Goal: Task Accomplishment & Management: Manage account settings

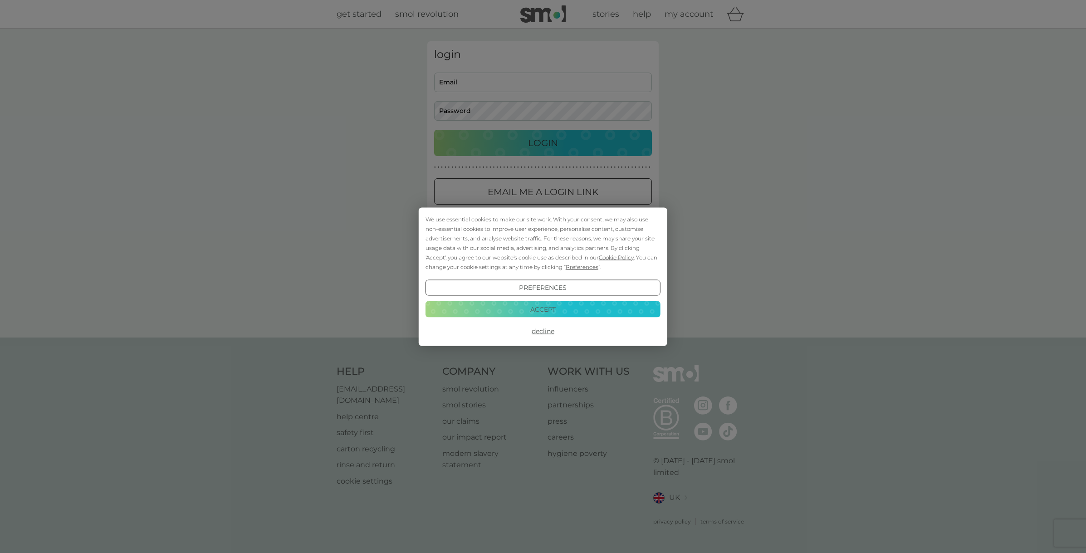
type input "[EMAIL_ADDRESS][DOMAIN_NAME]"
click at [552, 142] on div "We use essential cookies to make our site work. With your consent, we may also …" at bounding box center [543, 276] width 1086 height 553
click at [550, 305] on button "Accept" at bounding box center [543, 309] width 235 height 16
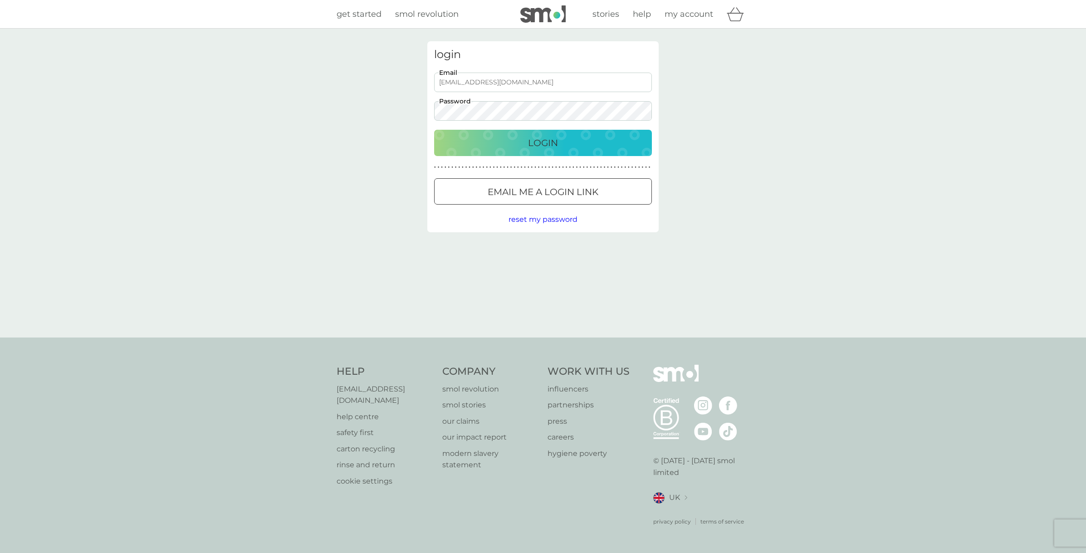
click at [544, 142] on p "Login" at bounding box center [543, 143] width 30 height 15
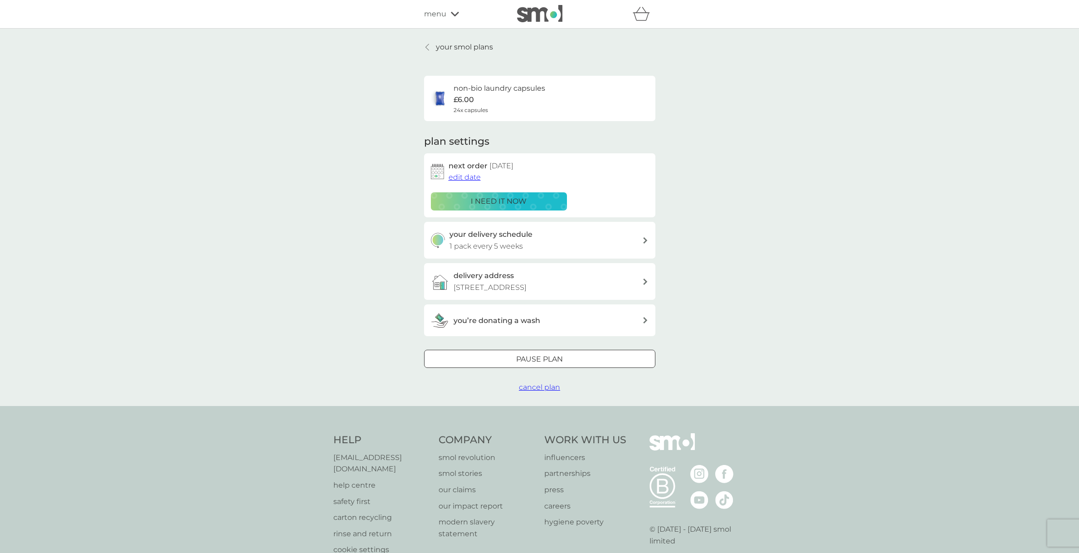
click at [469, 48] on p "your smol plans" at bounding box center [464, 47] width 57 height 12
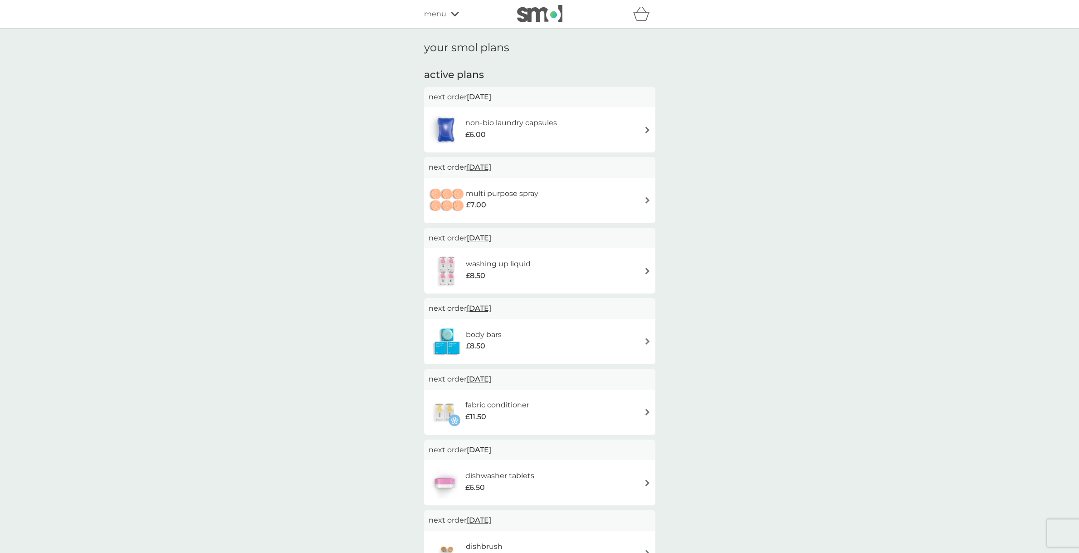
click at [648, 131] on img at bounding box center [647, 130] width 7 height 7
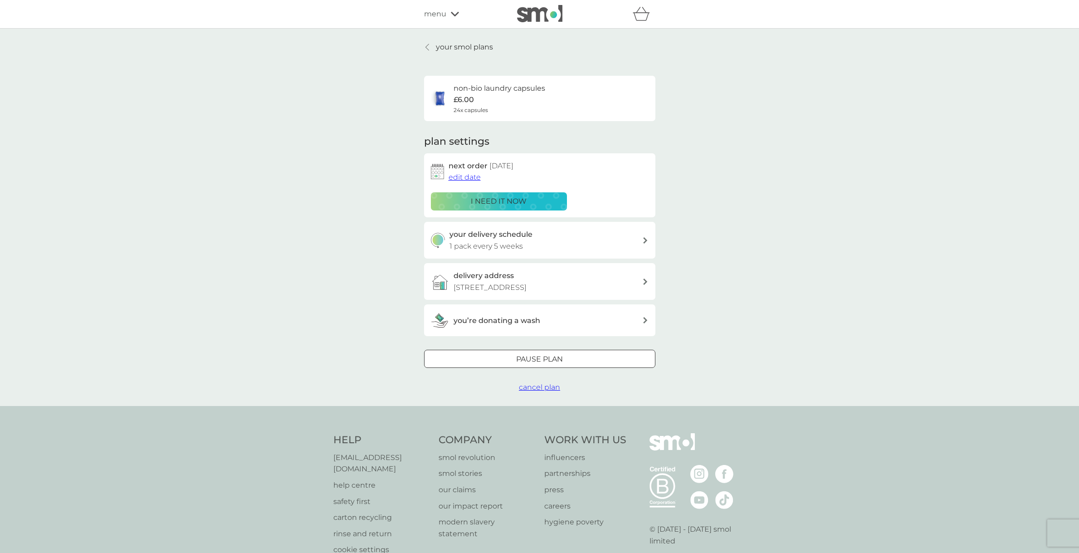
click at [461, 177] on span "edit date" at bounding box center [465, 177] width 32 height 9
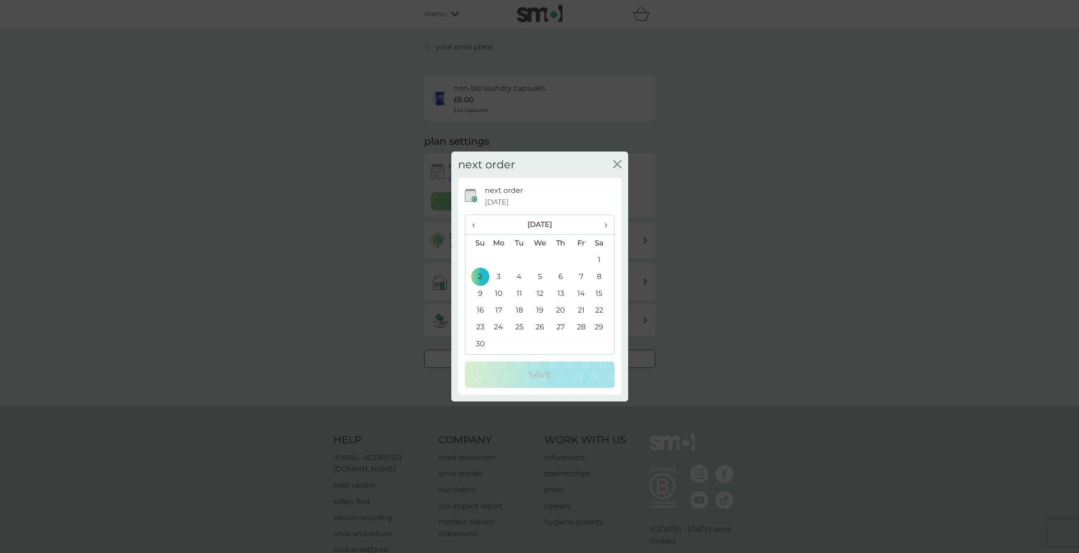
click at [474, 225] on span "‹" at bounding box center [477, 224] width 10 height 19
click at [519, 308] on td "23" at bounding box center [519, 310] width 20 height 17
drag, startPoint x: 0, startPoint y: 0, endPoint x: 544, endPoint y: 372, distance: 658.4
click at [544, 372] on p "Save" at bounding box center [540, 375] width 24 height 15
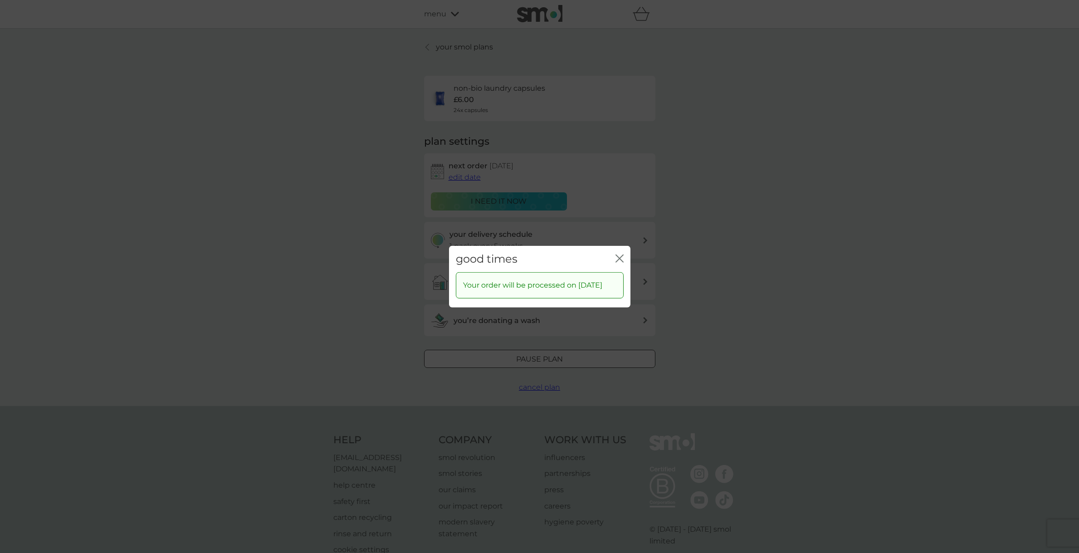
click at [620, 254] on icon "close" at bounding box center [620, 258] width 8 height 8
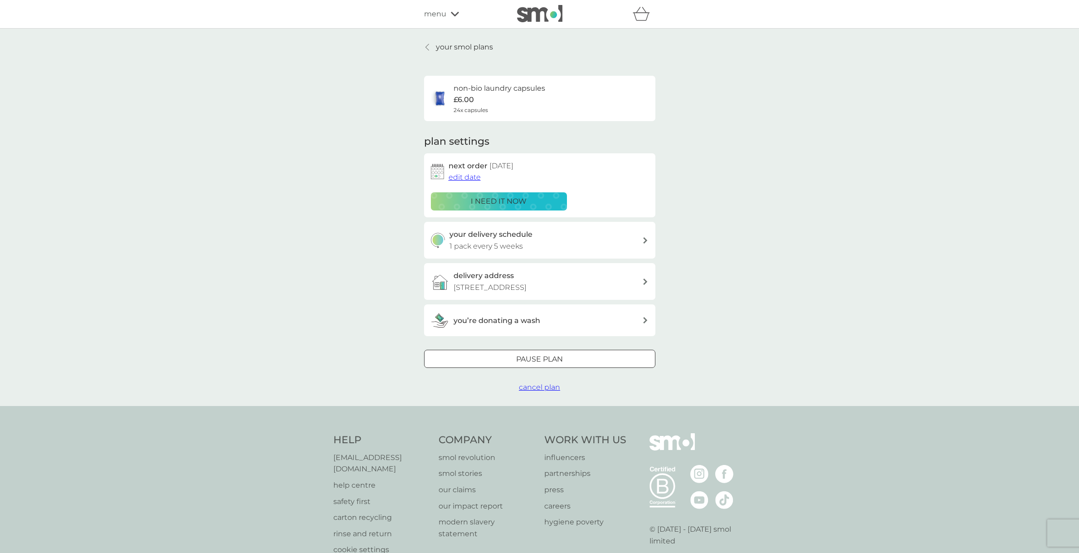
click at [456, 47] on p "your smol plans" at bounding box center [464, 47] width 57 height 12
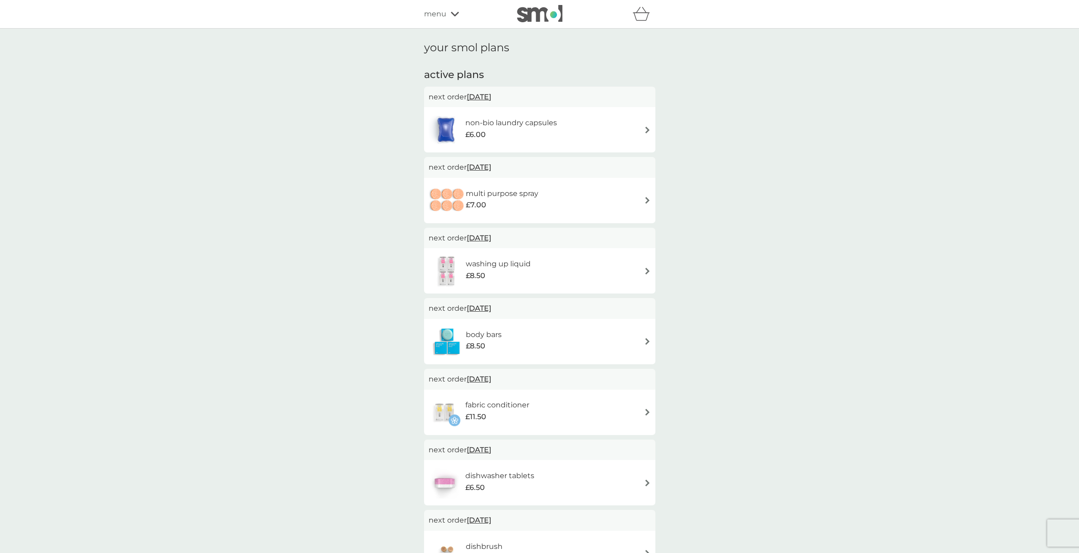
click at [647, 271] on img at bounding box center [647, 271] width 7 height 7
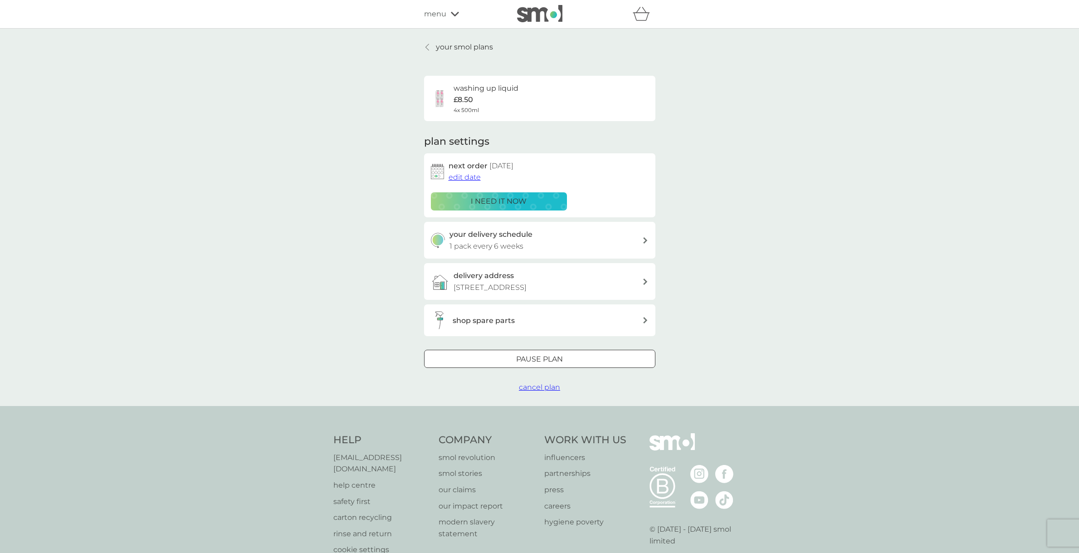
click at [469, 177] on span "edit date" at bounding box center [465, 177] width 32 height 9
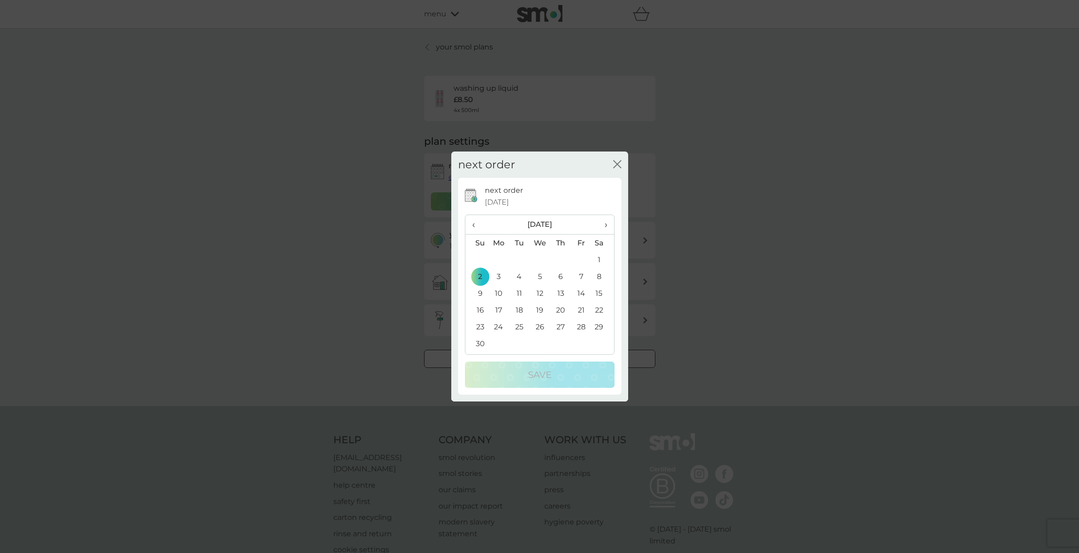
click at [473, 226] on span "‹" at bounding box center [477, 224] width 10 height 19
click at [521, 310] on td "23" at bounding box center [519, 310] width 20 height 17
click at [554, 370] on div "Save" at bounding box center [540, 375] width 132 height 15
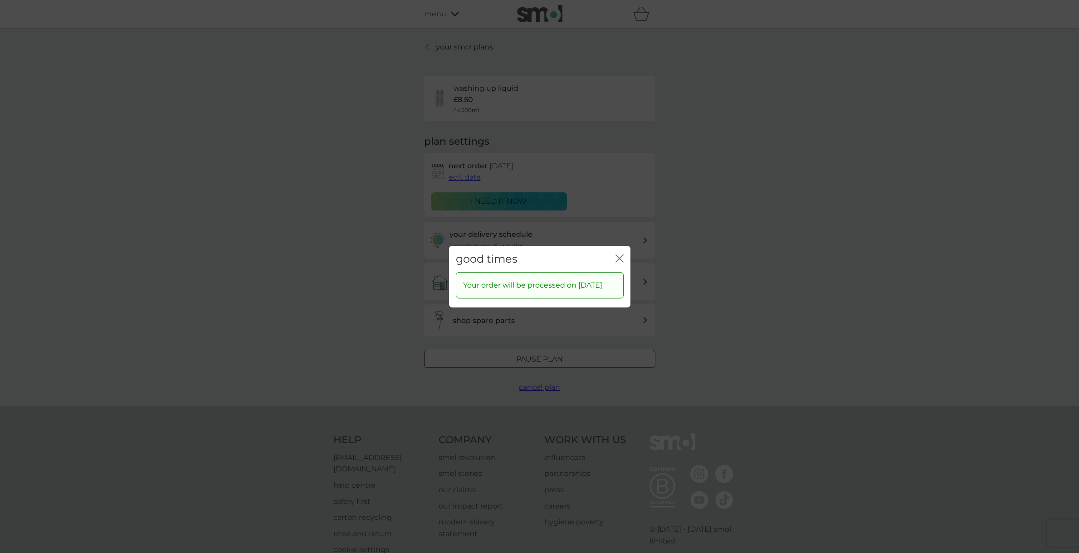
drag, startPoint x: 544, startPoint y: 372, endPoint x: 621, endPoint y: 251, distance: 143.2
click at [621, 255] on icon "close" at bounding box center [622, 258] width 4 height 7
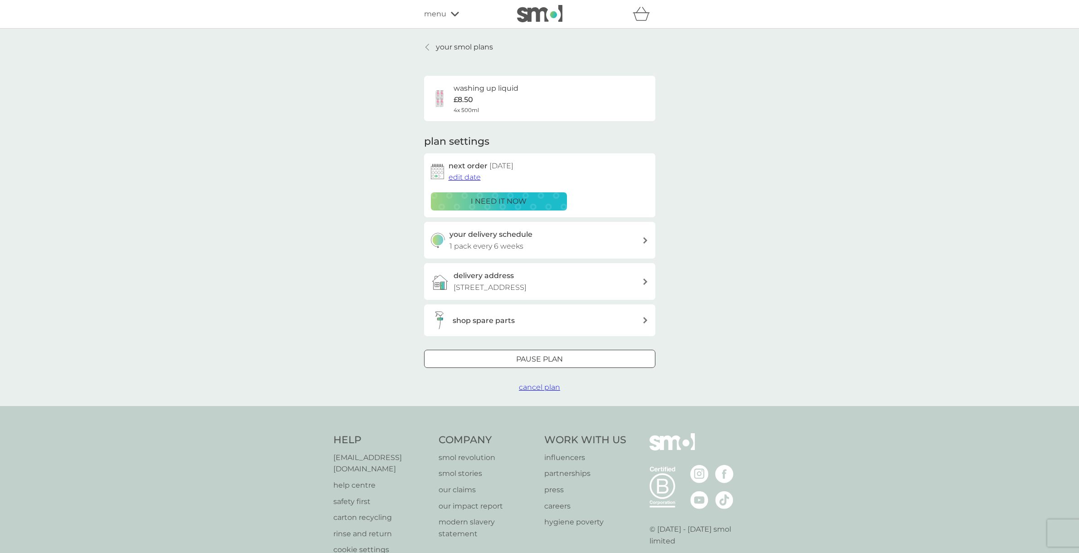
click at [462, 46] on p "your smol plans" at bounding box center [464, 47] width 57 height 12
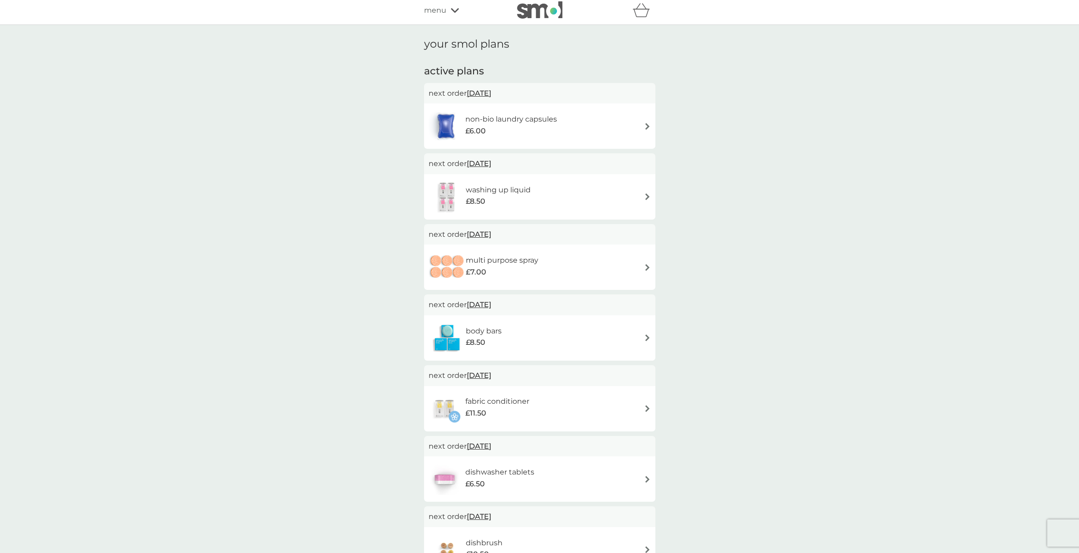
scroll to position [5, 0]
click at [647, 265] on img at bounding box center [647, 265] width 7 height 7
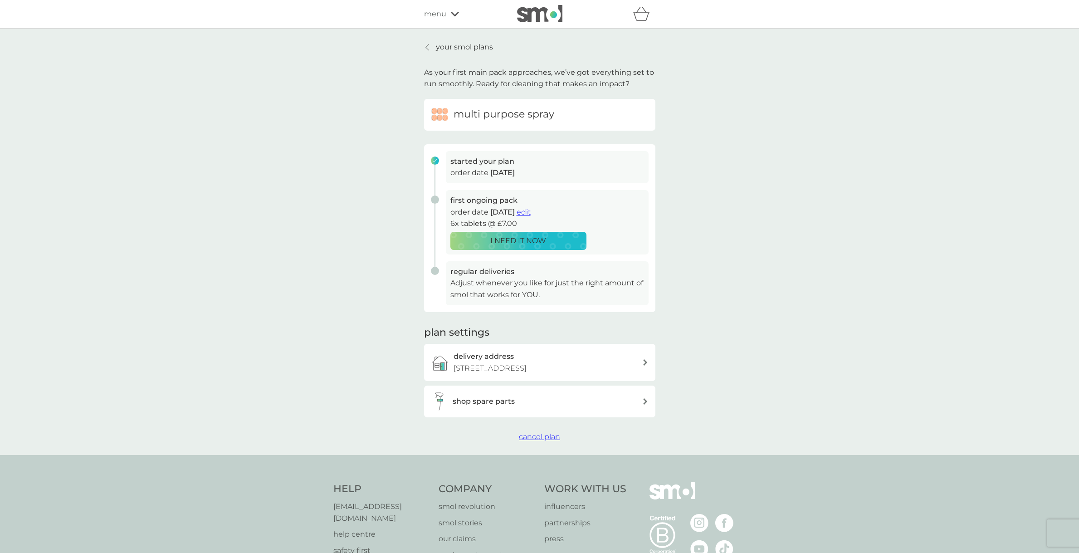
click at [531, 212] on span "edit" at bounding box center [524, 212] width 14 height 9
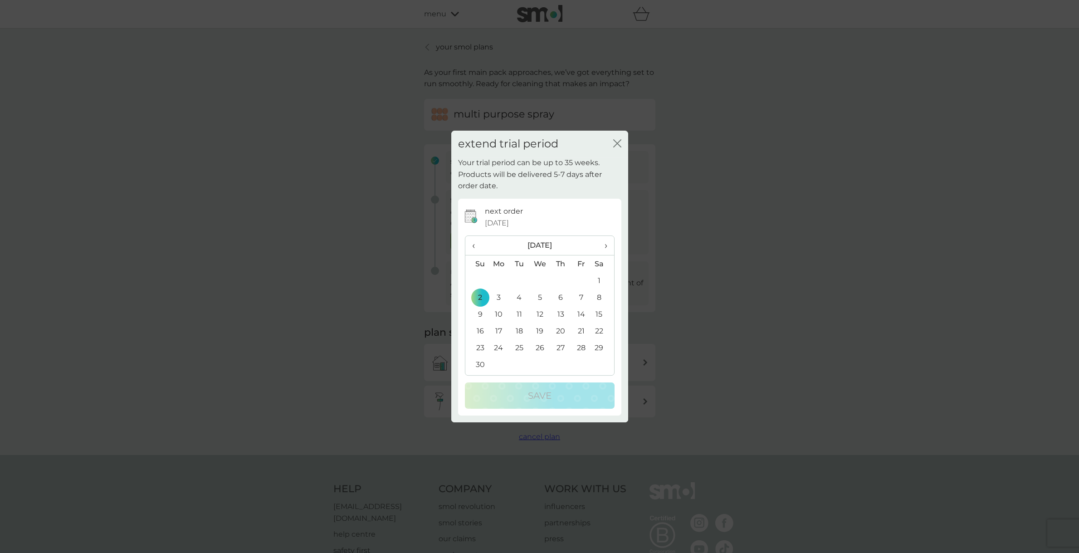
click at [475, 246] on span "‹" at bounding box center [477, 245] width 10 height 19
click at [519, 331] on td "23" at bounding box center [519, 331] width 20 height 17
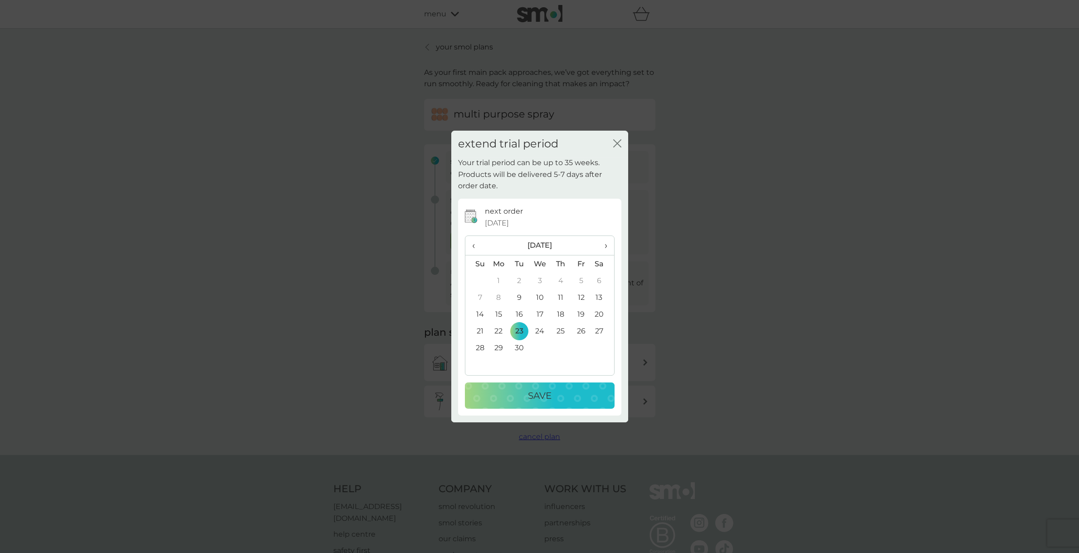
click at [534, 394] on p "Save" at bounding box center [540, 395] width 24 height 15
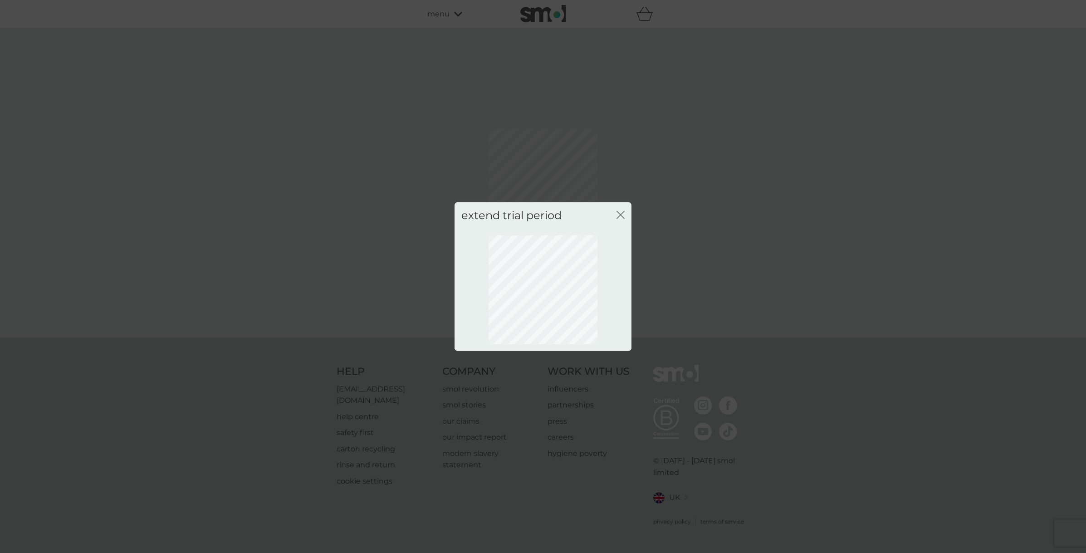
drag, startPoint x: 621, startPoint y: 251, endPoint x: 621, endPoint y: 214, distance: 36.8
click at [621, 214] on icon "close" at bounding box center [623, 214] width 4 height 7
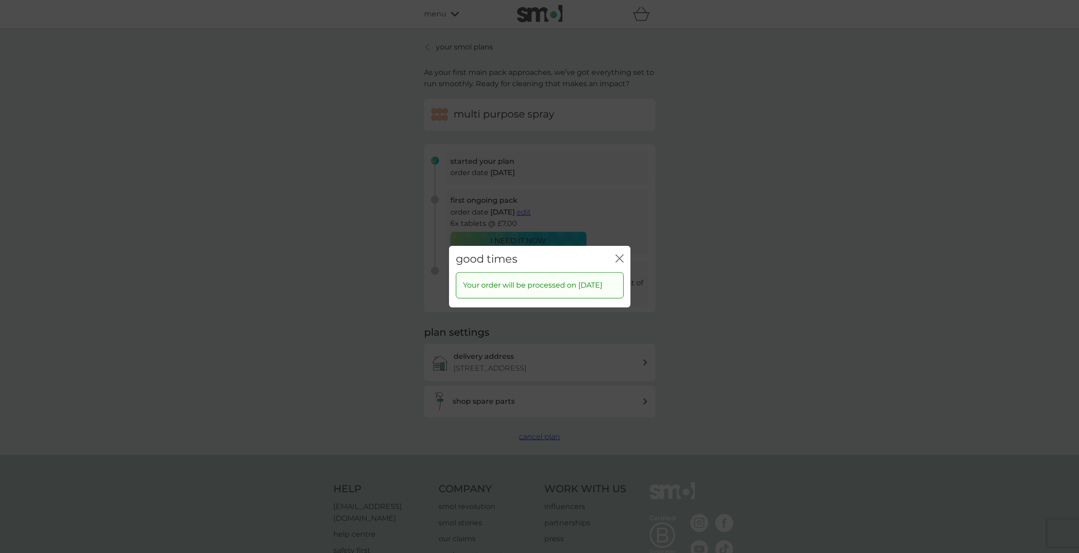
click at [620, 254] on icon "close" at bounding box center [620, 258] width 8 height 8
